Goal: Find contact information: Find contact information

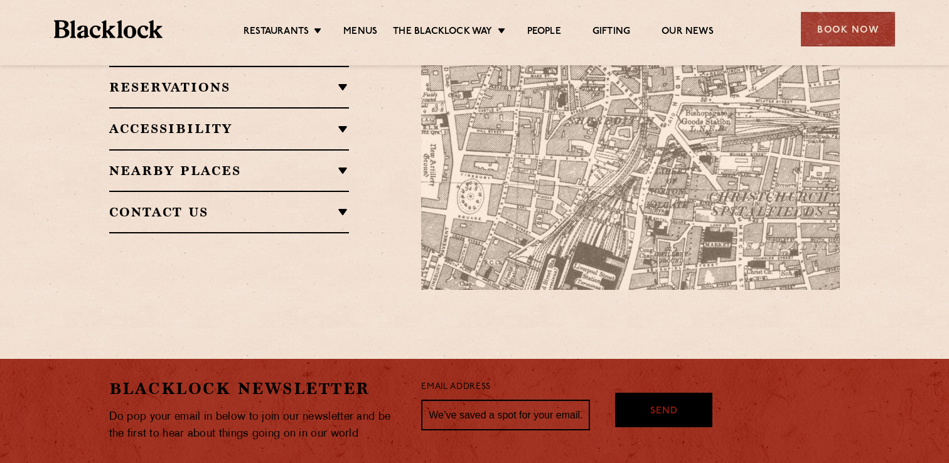
scroll to position [874, 0]
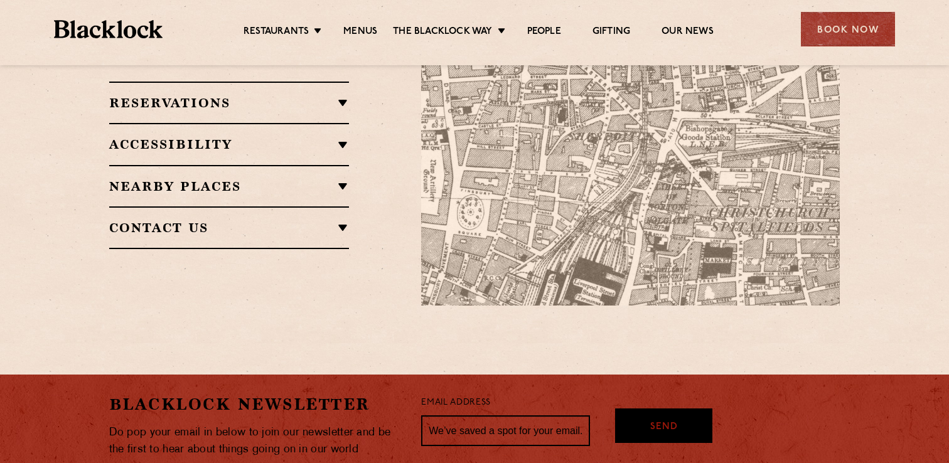
click at [342, 220] on h2 "Contact Us" at bounding box center [229, 227] width 240 height 15
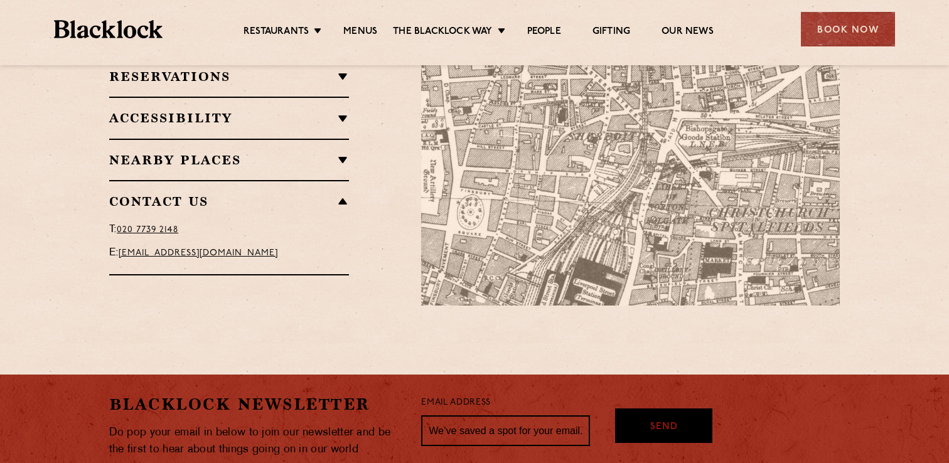
click at [265, 249] on link "[EMAIL_ADDRESS][DOMAIN_NAME]" at bounding box center [198, 253] width 159 height 9
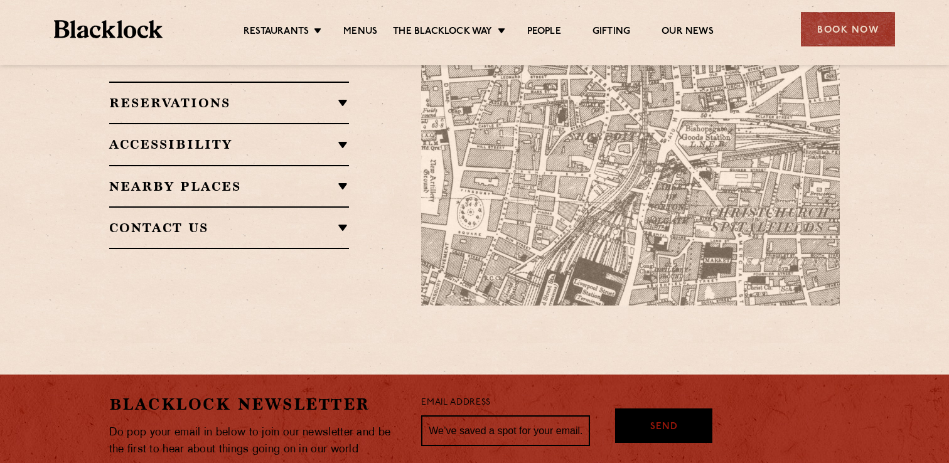
click at [328, 220] on h2 "Contact Us" at bounding box center [229, 227] width 240 height 15
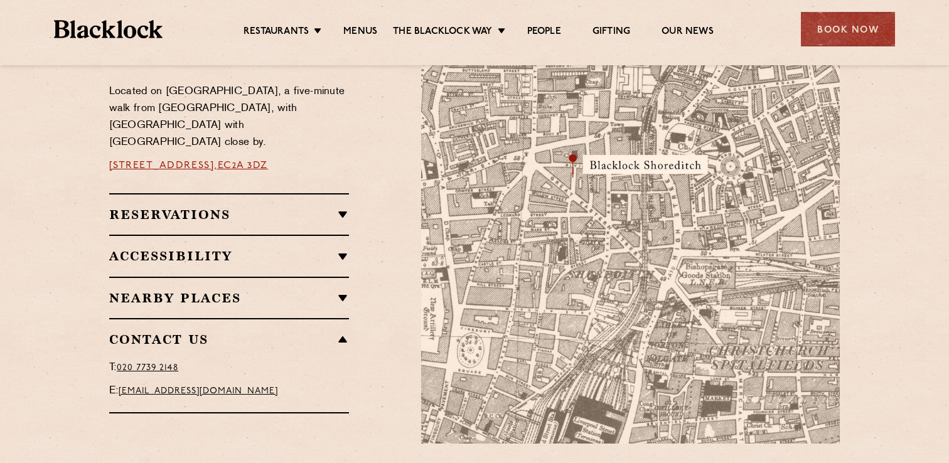
scroll to position [729, 0]
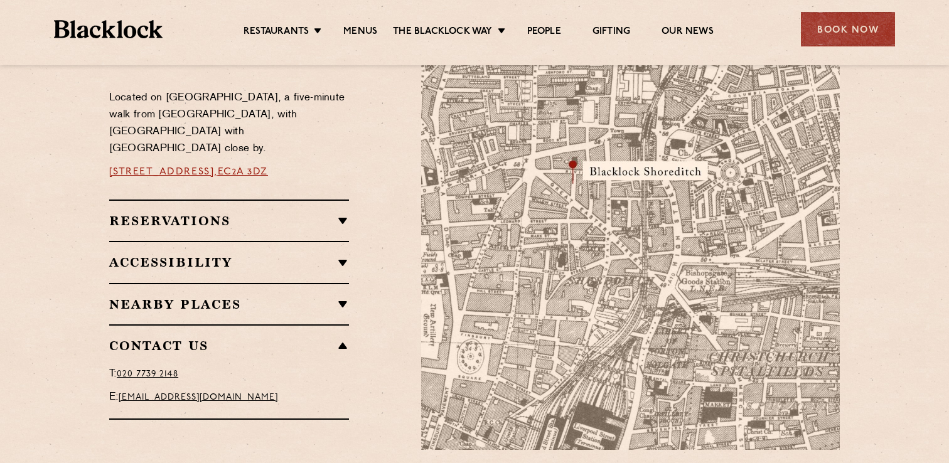
click at [340, 221] on div "Reservations Walk-Ins Walk-ins are always warmly welcome. Do pop in and we’ll g…" at bounding box center [229, 220] width 240 height 41
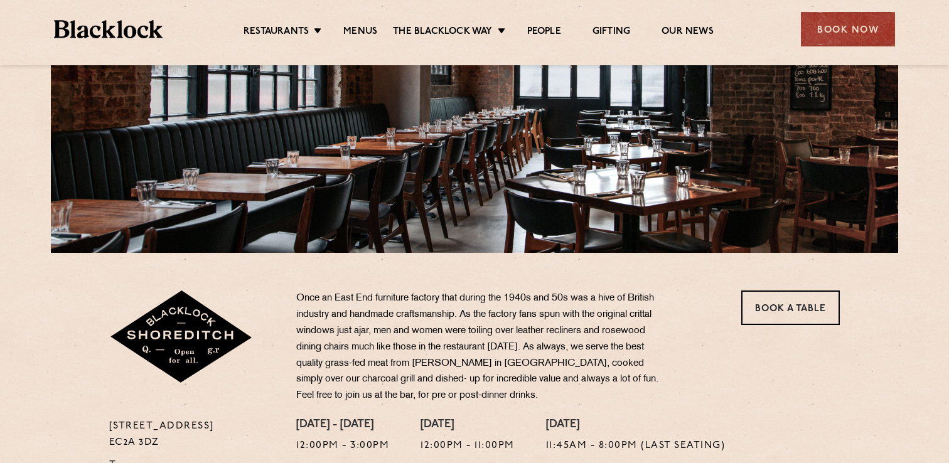
scroll to position [0, 0]
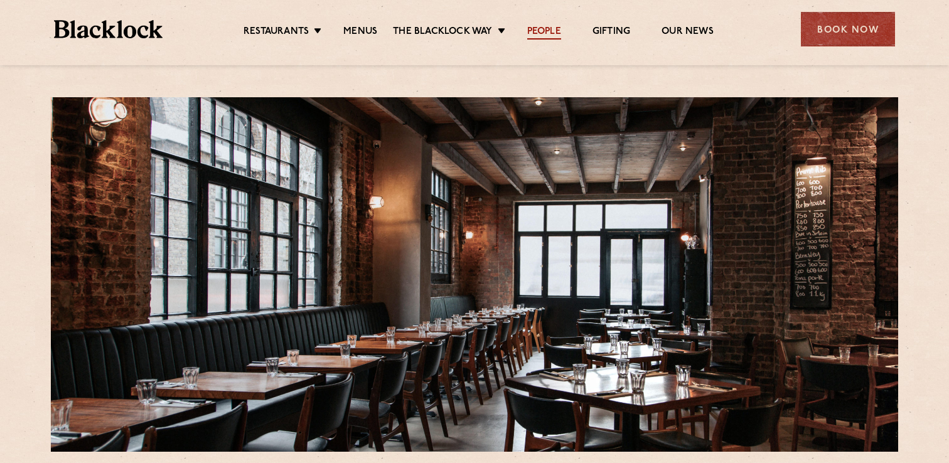
click at [549, 33] on link "People" at bounding box center [544, 33] width 34 height 14
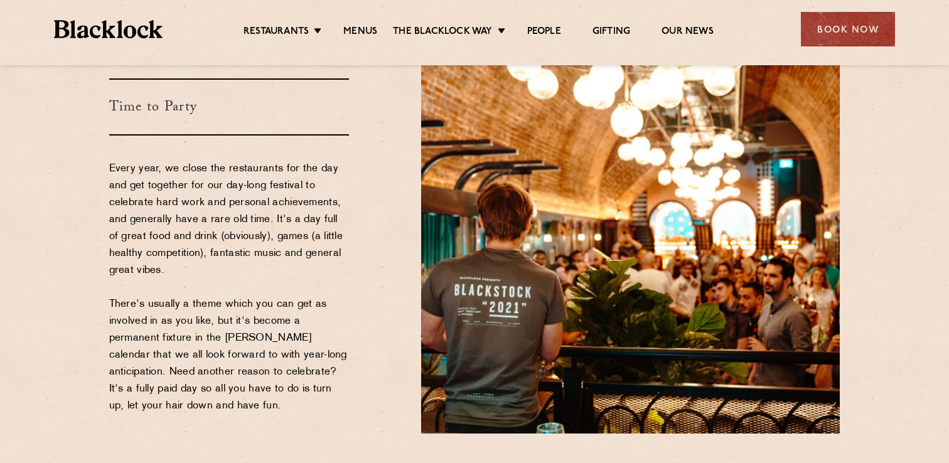
scroll to position [1896, 0]
